Goal: Find specific page/section: Find specific page/section

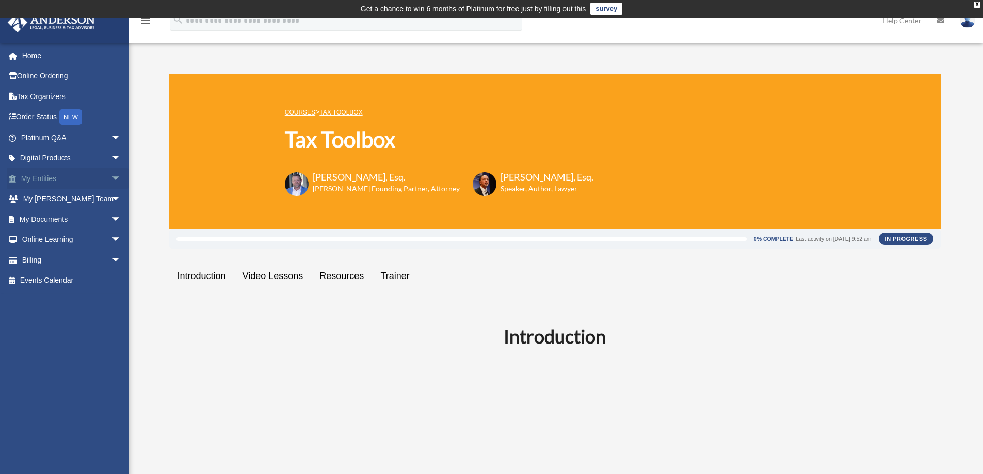
click at [47, 180] on link "My Entities arrow_drop_down" at bounding box center [72, 178] width 130 height 21
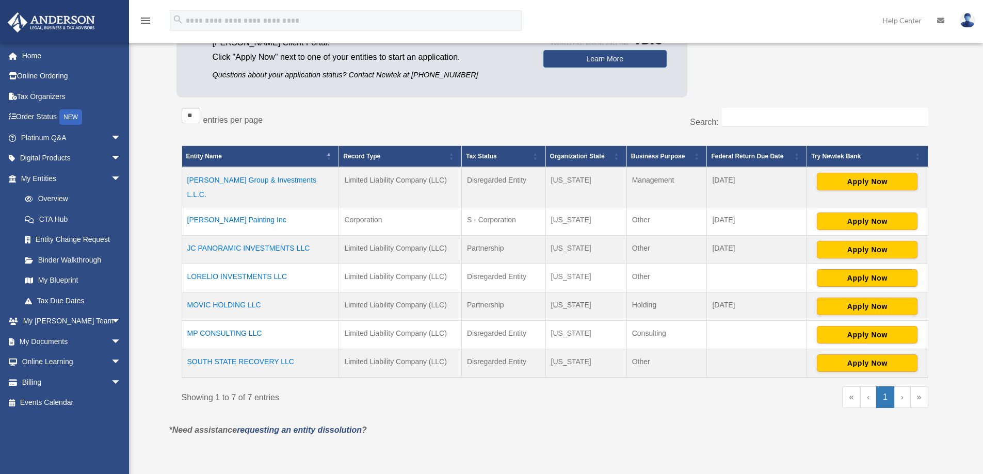
scroll to position [156, 0]
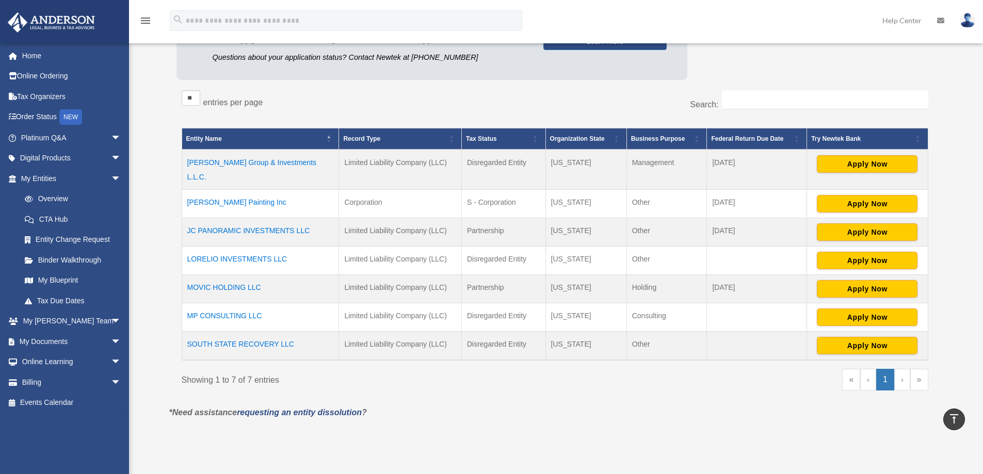
click at [221, 305] on td "MP CONSULTING LLC" at bounding box center [260, 318] width 157 height 28
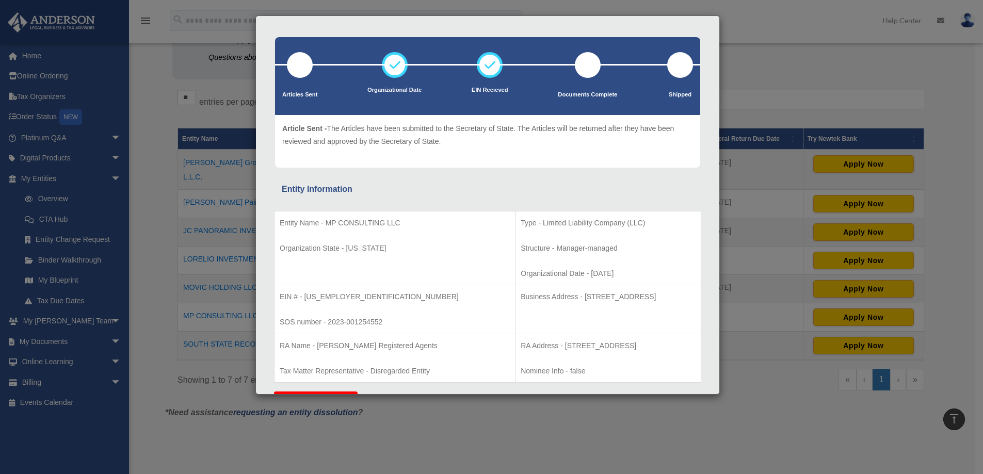
scroll to position [52, 0]
